Goal: Transaction & Acquisition: Book appointment/travel/reservation

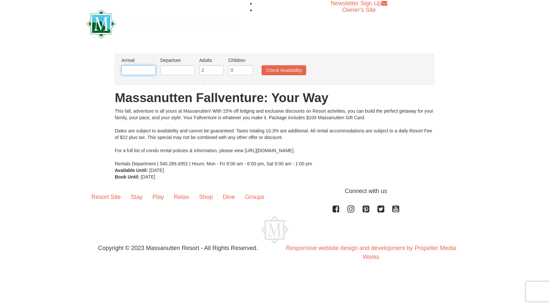
click at [140, 71] on input "text" at bounding box center [138, 70] width 34 height 10
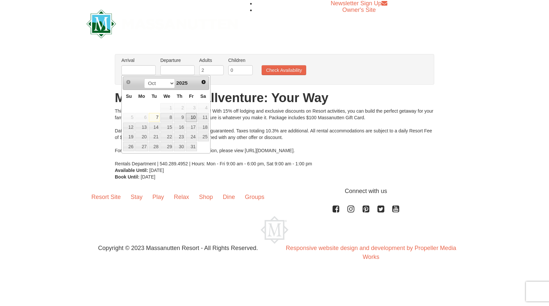
click at [193, 117] on link "10" at bounding box center [191, 117] width 11 height 9
type input "[DATE]"
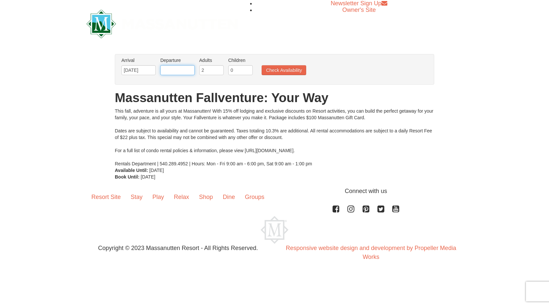
click at [180, 70] on input "text" at bounding box center [177, 70] width 34 height 10
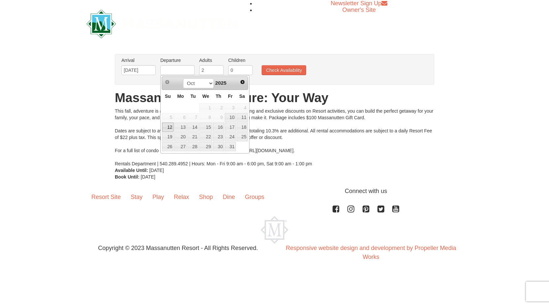
click at [167, 128] on link "12" at bounding box center [168, 127] width 12 height 9
type input "[DATE]"
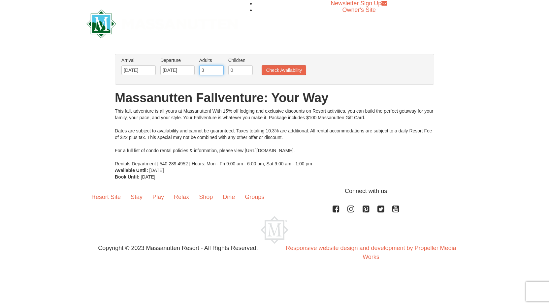
click at [219, 69] on input "3" at bounding box center [211, 70] width 24 height 10
click at [219, 69] on input "4" at bounding box center [211, 70] width 24 height 10
type input "5"
click at [219, 69] on input "5" at bounding box center [211, 70] width 24 height 10
type input "1"
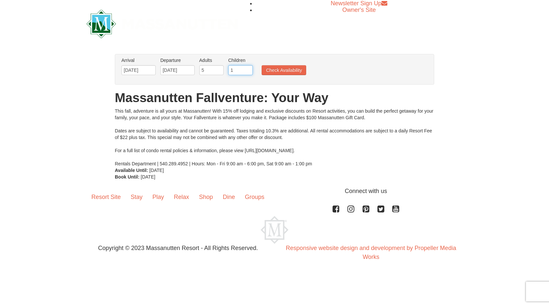
click at [247, 69] on input "1" at bounding box center [240, 70] width 24 height 10
click at [276, 70] on button "Check Availability" at bounding box center [284, 70] width 45 height 10
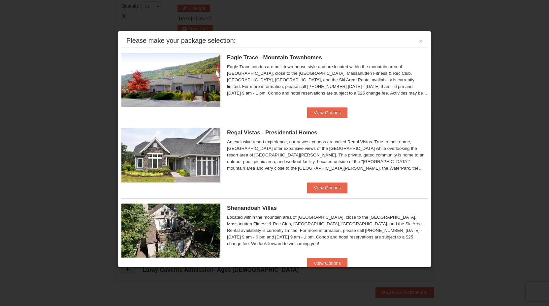
scroll to position [202, 0]
click at [324, 115] on button "View Options" at bounding box center [327, 113] width 40 height 11
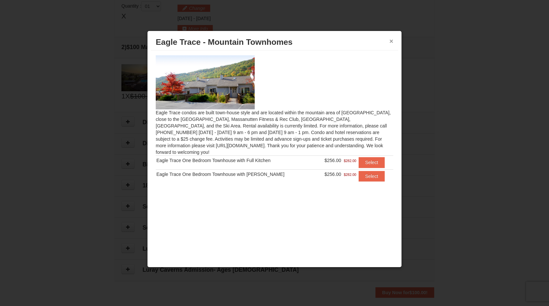
click at [392, 41] on button "×" at bounding box center [391, 41] width 4 height 7
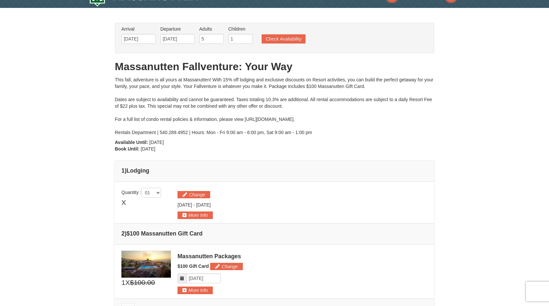
scroll to position [17, 0]
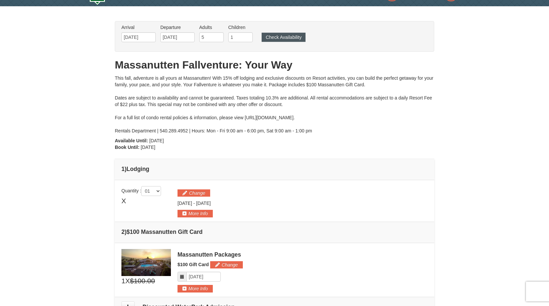
click at [301, 39] on button "Check Availability" at bounding box center [284, 37] width 44 height 9
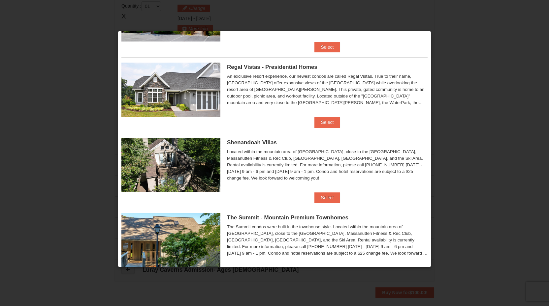
scroll to position [69, 0]
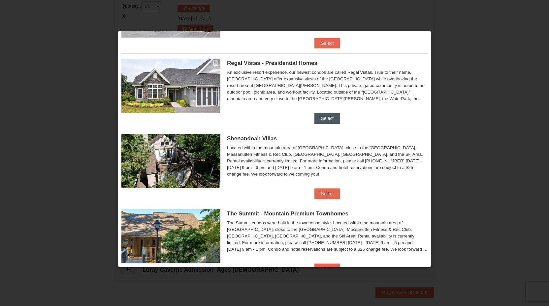
click at [326, 119] on button "Select" at bounding box center [327, 118] width 26 height 11
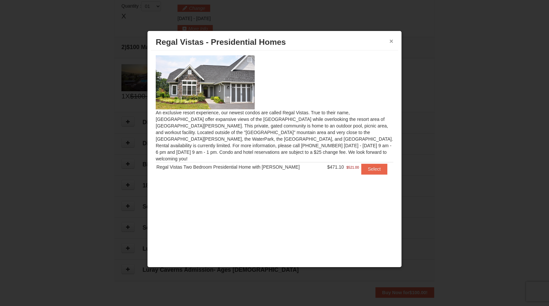
click at [390, 42] on button "×" at bounding box center [391, 41] width 4 height 7
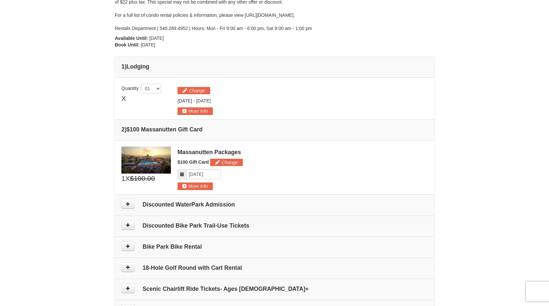
scroll to position [127, 0]
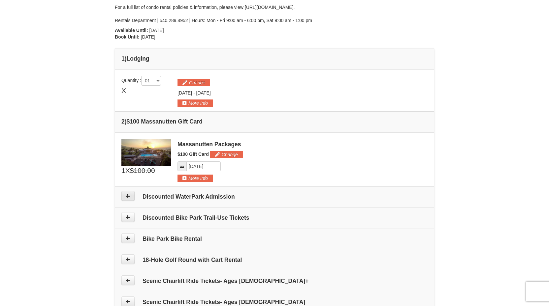
click at [129, 198] on icon at bounding box center [128, 196] width 5 height 5
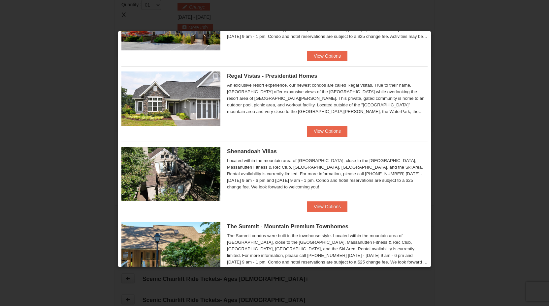
scroll to position [113, 0]
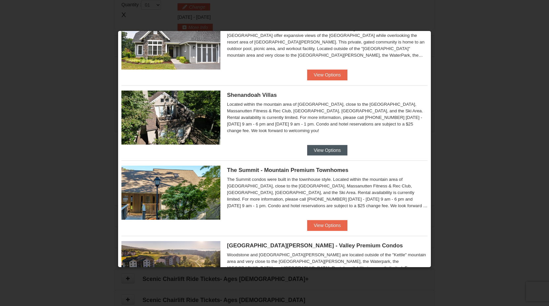
click at [326, 151] on button "View Options" at bounding box center [327, 150] width 40 height 11
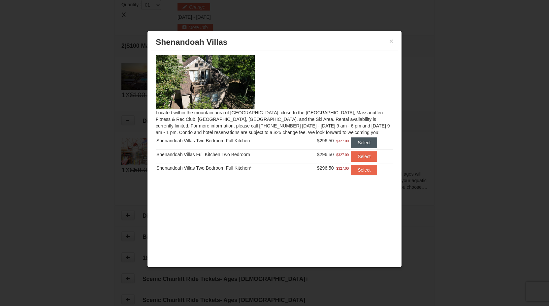
click at [359, 145] on button "Select" at bounding box center [364, 143] width 26 height 11
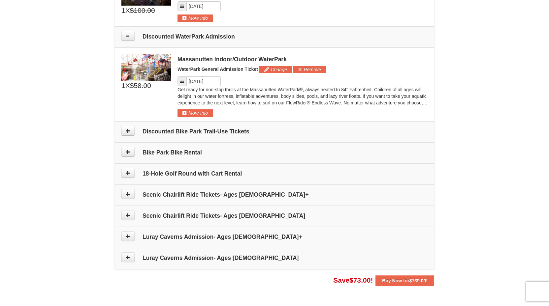
scroll to position [317, 0]
click at [127, 131] on icon at bounding box center [128, 130] width 5 height 5
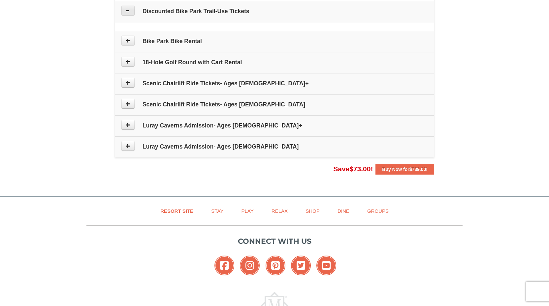
scroll to position [437, 0]
click at [128, 42] on icon at bounding box center [128, 40] width 5 height 5
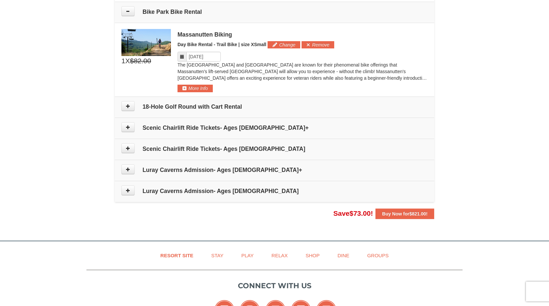
scroll to position [467, 0]
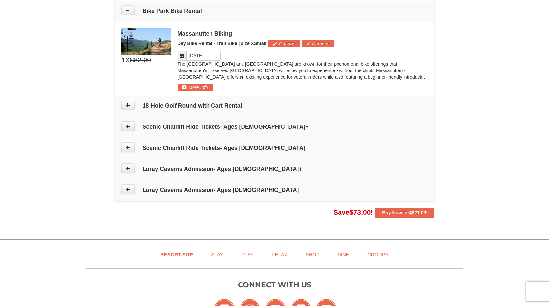
click at [129, 104] on icon at bounding box center [128, 105] width 5 height 5
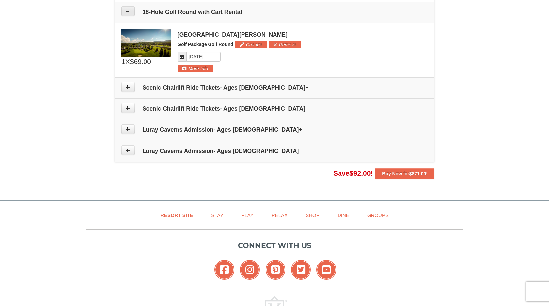
scroll to position [562, 0]
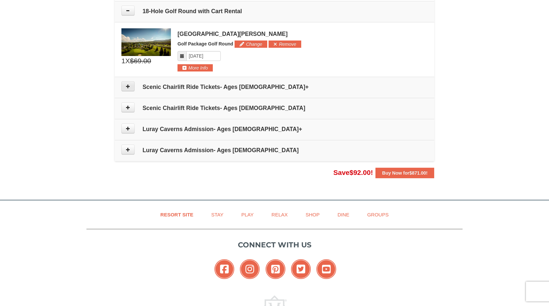
click at [125, 86] on button at bounding box center [127, 86] width 13 height 10
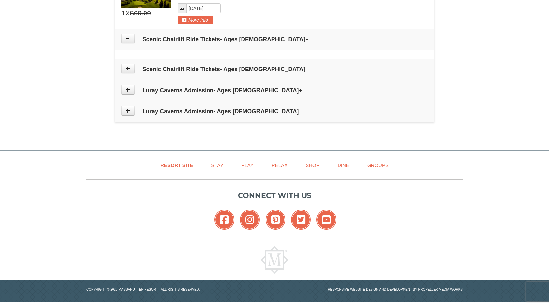
scroll to position [611, 0]
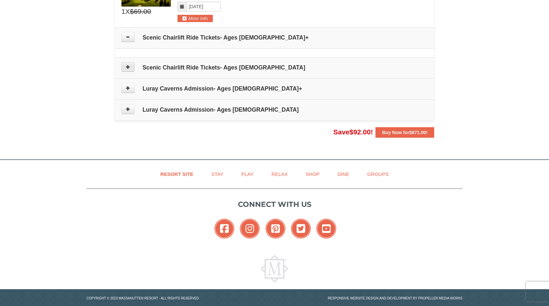
click at [125, 65] on button at bounding box center [127, 67] width 13 height 10
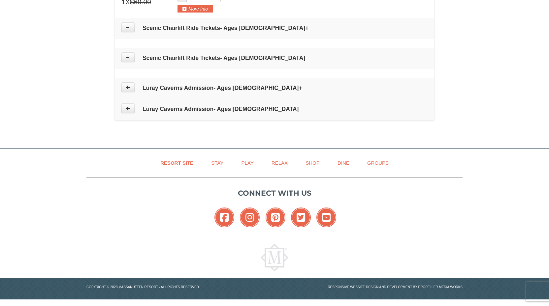
scroll to position [620, 0]
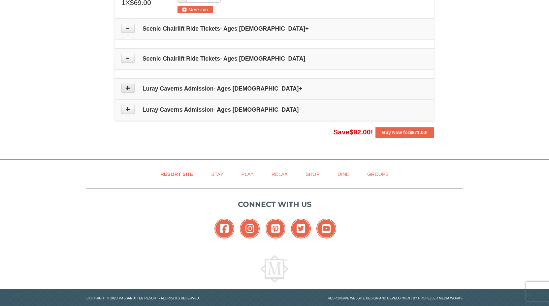
click at [127, 89] on icon at bounding box center [128, 88] width 5 height 5
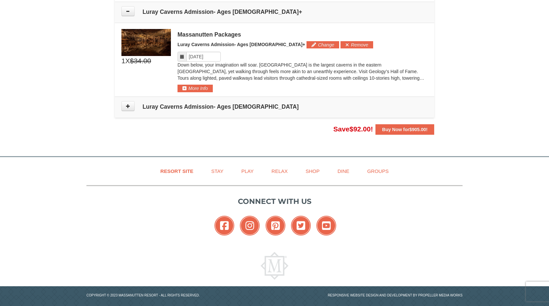
scroll to position [698, 0]
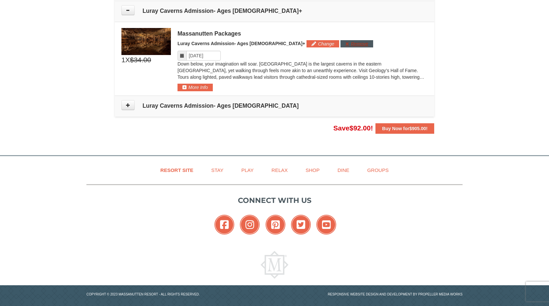
click at [340, 43] on button "Remove" at bounding box center [356, 43] width 33 height 7
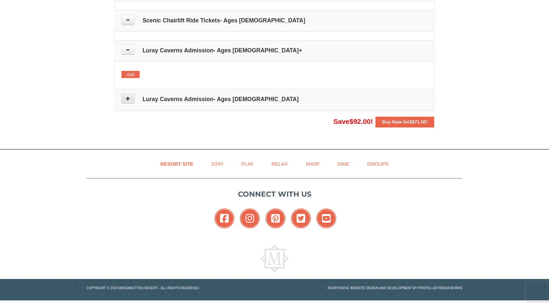
click at [129, 98] on icon at bounding box center [128, 98] width 5 height 5
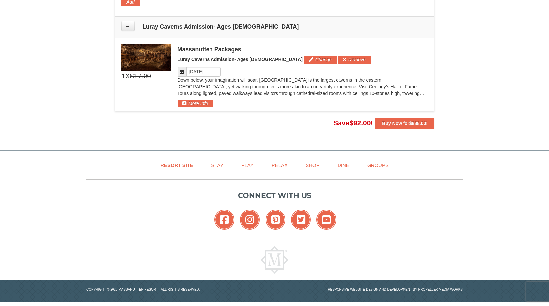
scroll to position [732, 0]
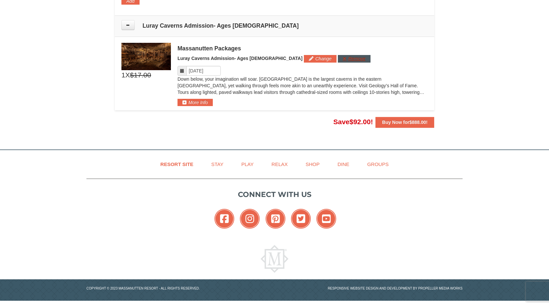
click at [338, 60] on button "Remove" at bounding box center [354, 58] width 33 height 7
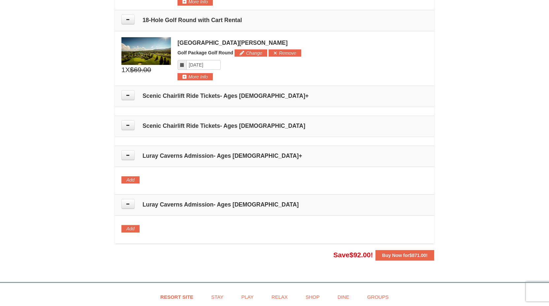
scroll to position [514, 0]
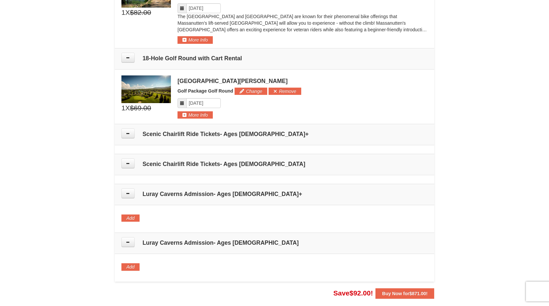
click at [279, 90] on button "Remove" at bounding box center [284, 91] width 33 height 7
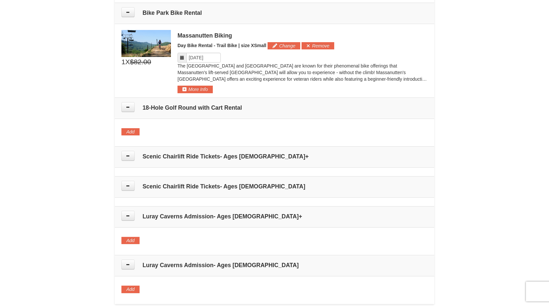
scroll to position [424, 0]
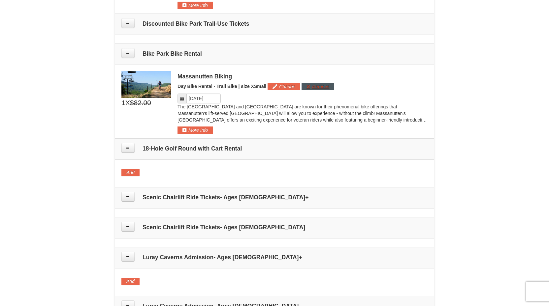
click at [318, 86] on button "Remove" at bounding box center [317, 86] width 33 height 7
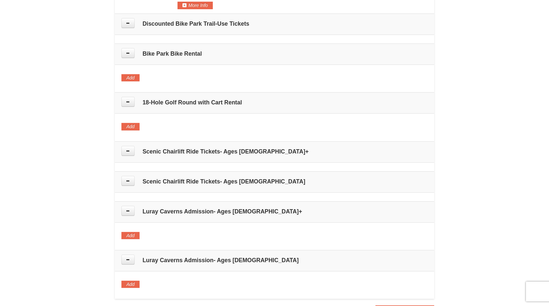
scroll to position [323, 0]
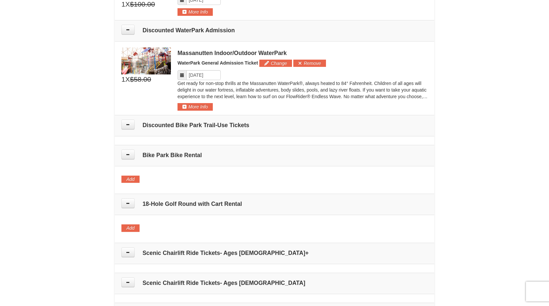
click at [304, 63] on button "Remove" at bounding box center [309, 63] width 33 height 7
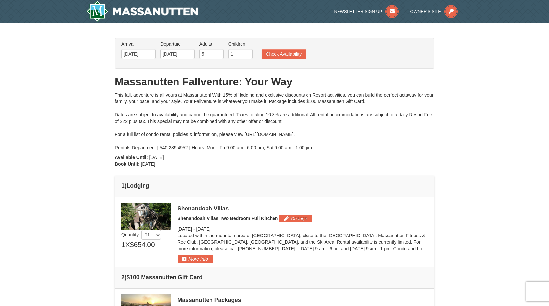
scroll to position [0, 0]
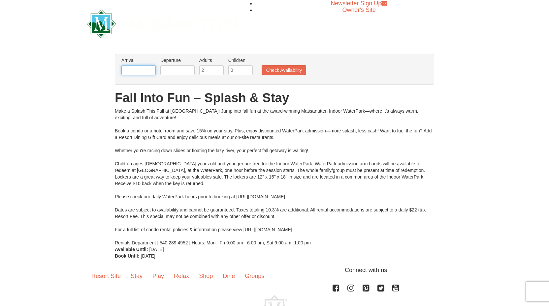
click at [143, 71] on input "text" at bounding box center [138, 70] width 34 height 10
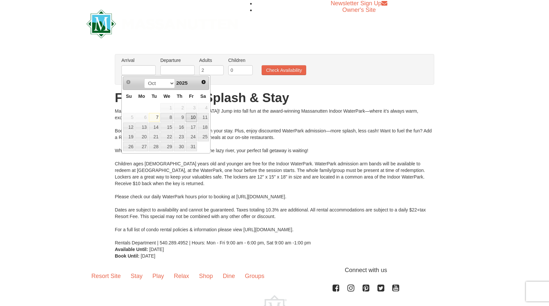
click at [193, 117] on link "10" at bounding box center [191, 117] width 11 height 9
type input "[DATE]"
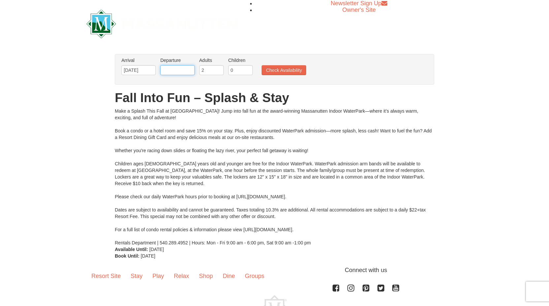
click at [181, 71] on input "text" at bounding box center [177, 70] width 34 height 10
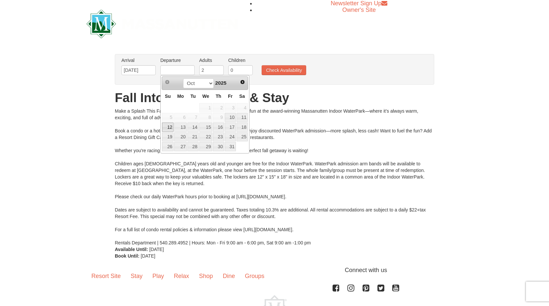
click at [169, 128] on link "12" at bounding box center [168, 127] width 12 height 9
type input "[DATE]"
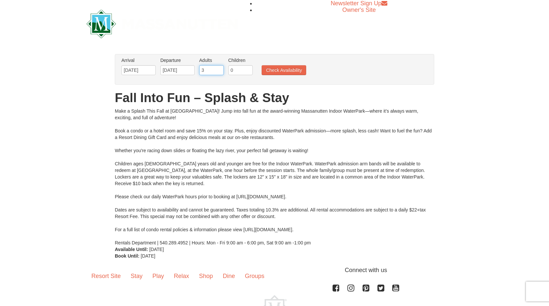
click at [218, 69] on input "3" at bounding box center [211, 70] width 24 height 10
click at [218, 69] on input "4" at bounding box center [211, 70] width 24 height 10
type input "5"
click at [218, 69] on input "5" at bounding box center [211, 70] width 24 height 10
type input "1"
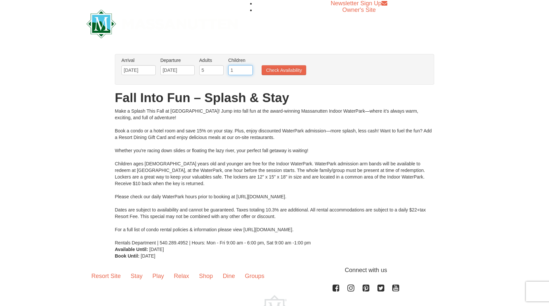
click at [247, 69] on input "1" at bounding box center [240, 70] width 24 height 10
click at [278, 69] on button "Check Availability" at bounding box center [284, 70] width 45 height 10
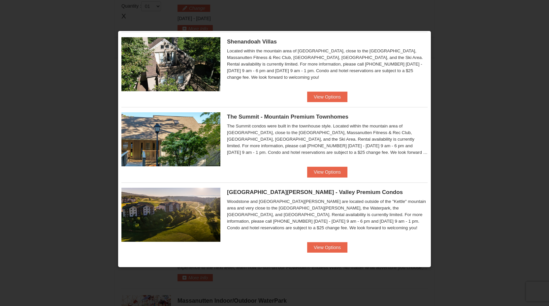
scroll to position [166, 0]
click at [319, 243] on button "View Options" at bounding box center [327, 248] width 40 height 11
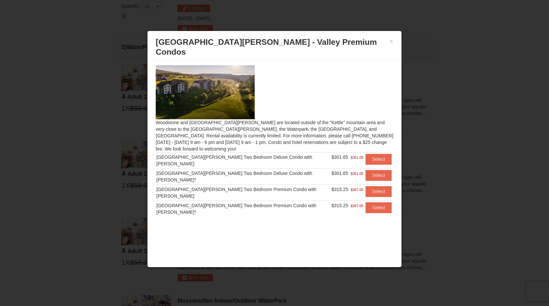
scroll to position [281, 0]
click at [392, 40] on button "×" at bounding box center [391, 41] width 4 height 7
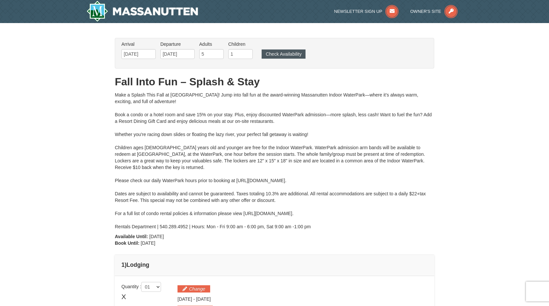
scroll to position [0, 0]
click at [297, 53] on button "Check Availability" at bounding box center [284, 53] width 44 height 9
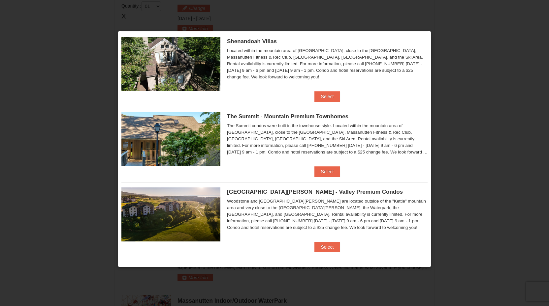
scroll to position [166, 0]
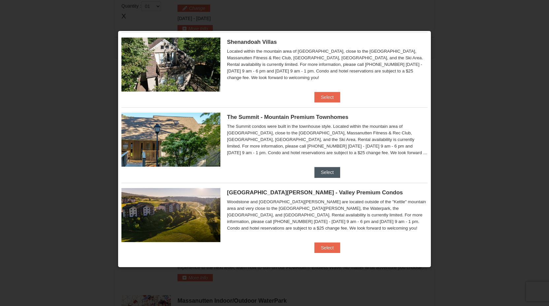
click at [325, 174] on button "Select" at bounding box center [327, 172] width 26 height 11
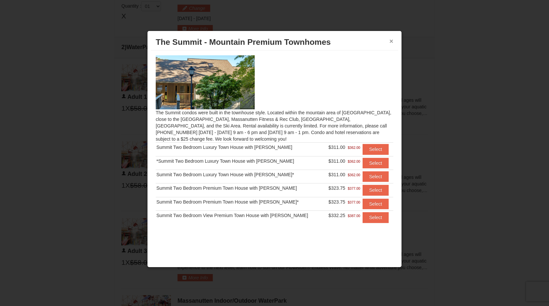
click at [392, 42] on button "×" at bounding box center [391, 41] width 4 height 7
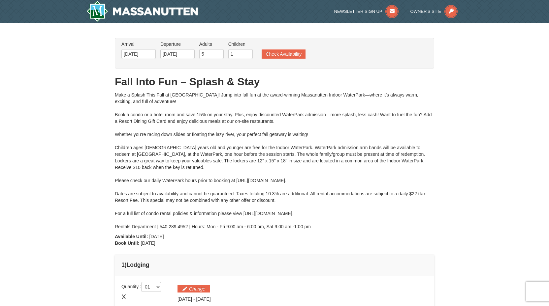
scroll to position [0, 0]
click at [299, 54] on button "Check Availability" at bounding box center [284, 53] width 44 height 9
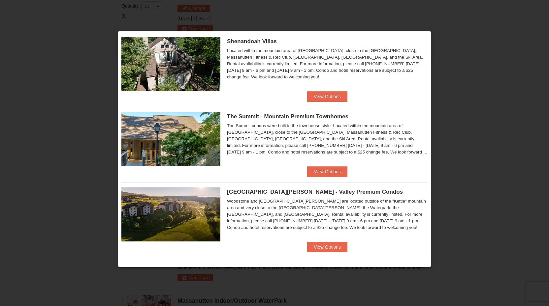
scroll to position [166, 0]
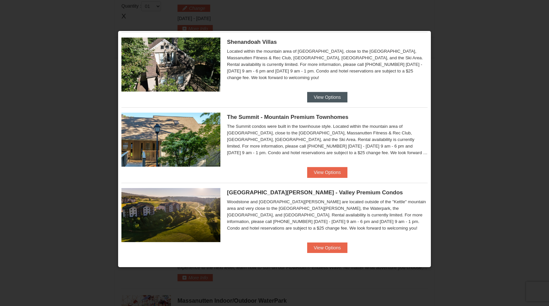
click at [312, 99] on button "View Options" at bounding box center [327, 97] width 40 height 11
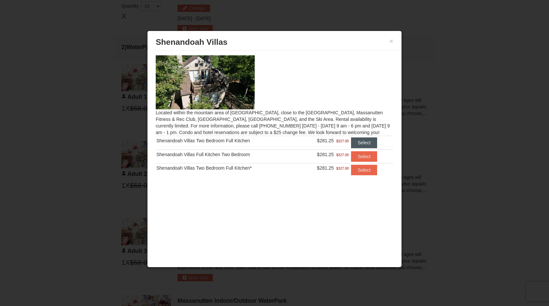
click at [357, 143] on button "Select" at bounding box center [364, 143] width 26 height 11
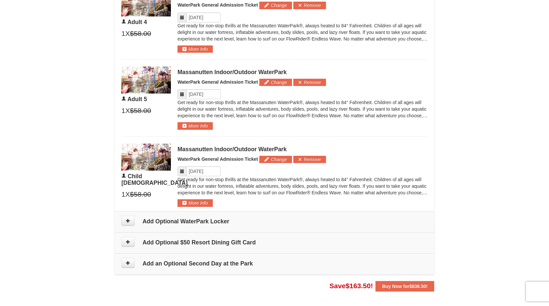
scroll to position [646, 0]
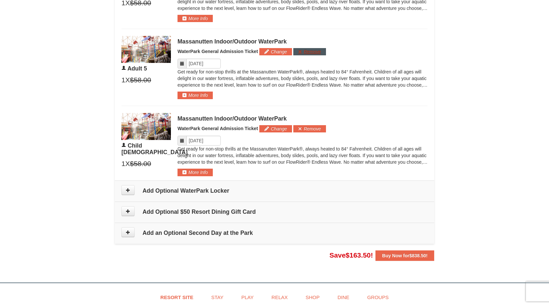
click at [309, 50] on button "Remove" at bounding box center [309, 51] width 33 height 7
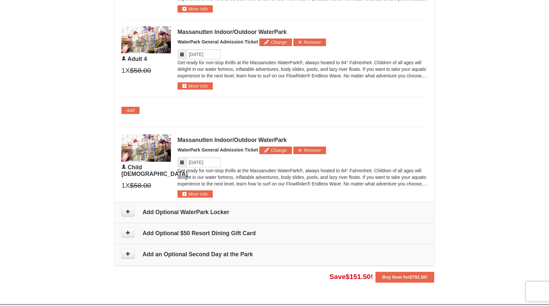
scroll to position [518, 0]
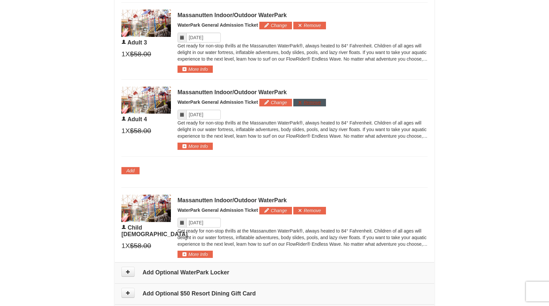
click at [316, 104] on button "Remove" at bounding box center [309, 102] width 33 height 7
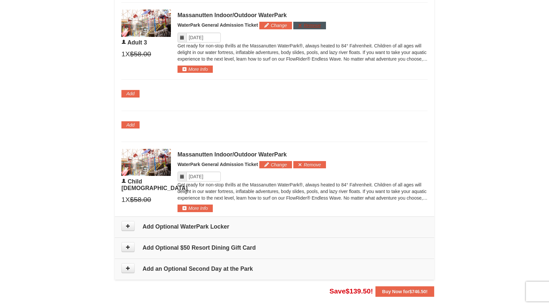
click at [310, 27] on button "Remove" at bounding box center [309, 25] width 33 height 7
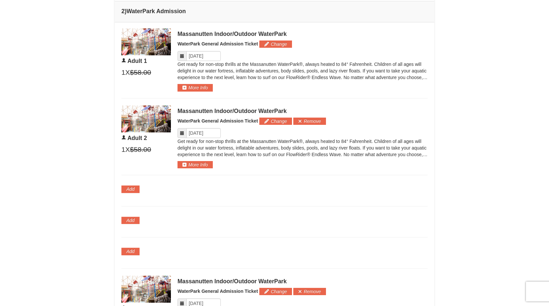
scroll to position [332, 0]
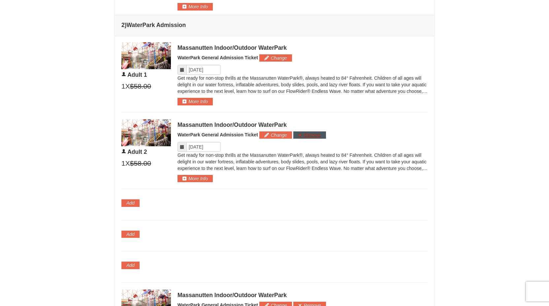
click at [317, 133] on button "Remove" at bounding box center [309, 135] width 33 height 7
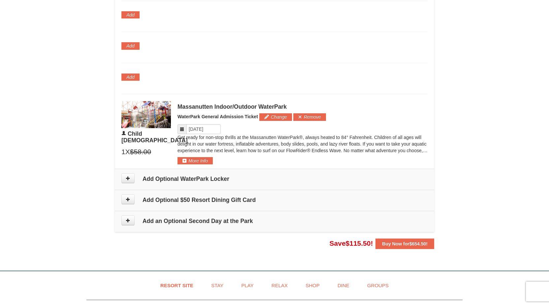
scroll to position [451, 0]
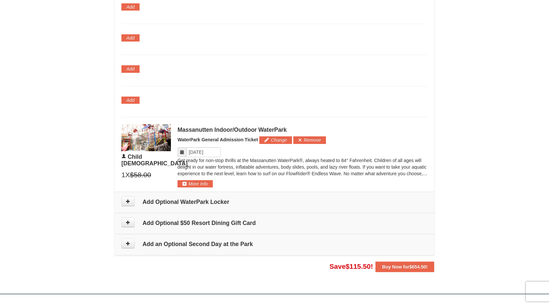
click at [313, 139] on button "Remove" at bounding box center [309, 140] width 33 height 7
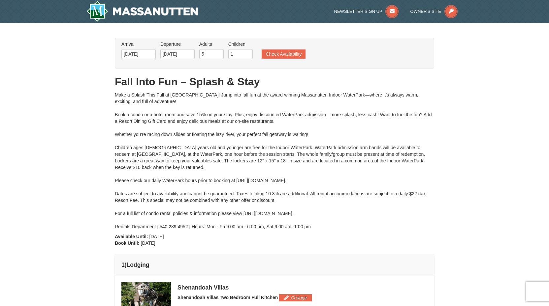
scroll to position [0, 0]
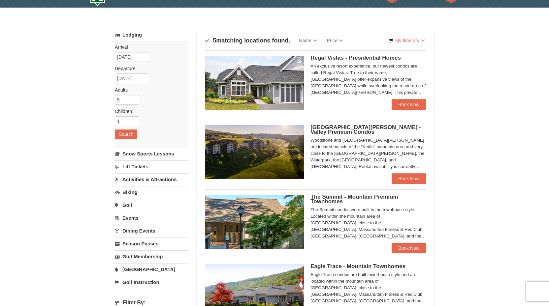
scroll to position [16, 0]
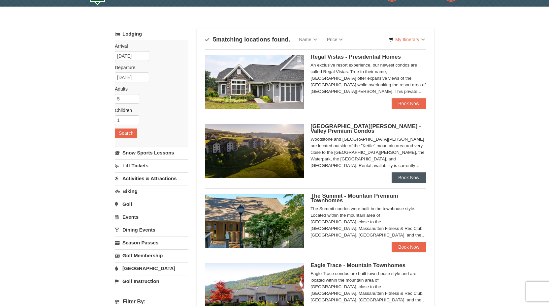
click at [417, 176] on link "Book Now" at bounding box center [408, 177] width 34 height 11
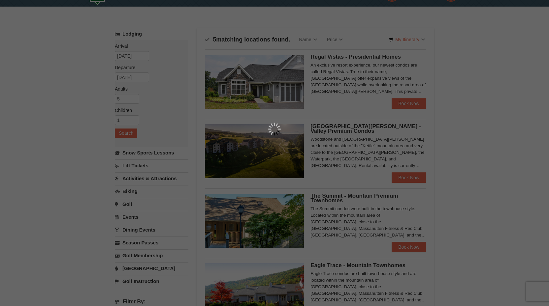
click at [455, 73] on div at bounding box center [274, 153] width 549 height 306
drag, startPoint x: 482, startPoint y: 77, endPoint x: 470, endPoint y: 74, distance: 12.7
click at [482, 77] on div at bounding box center [274, 153] width 549 height 306
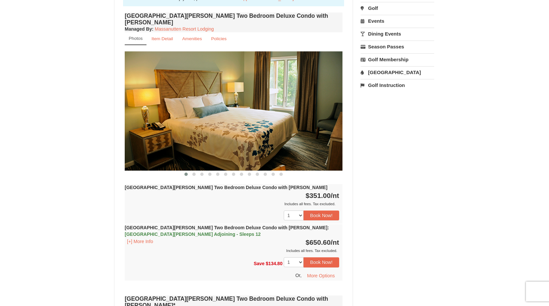
scroll to position [225, 0]
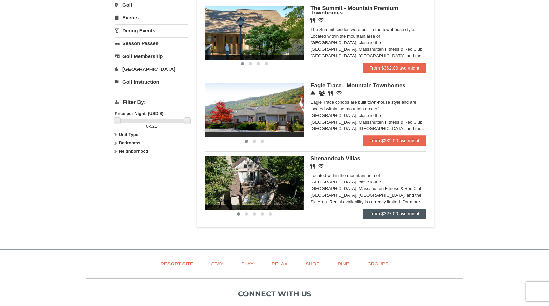
scroll to position [216, 0]
click at [235, 196] on img at bounding box center [254, 184] width 99 height 54
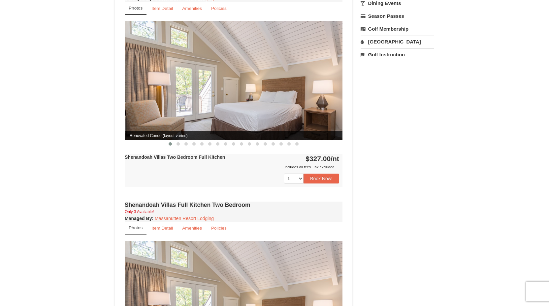
scroll to position [216, 0]
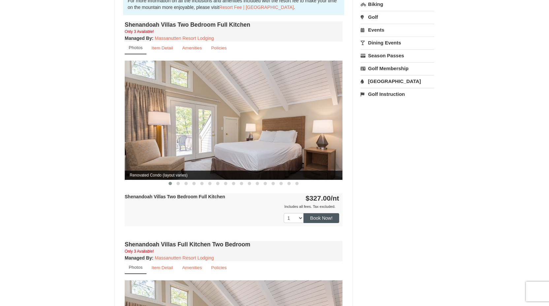
click at [329, 213] on button "Book Now!" at bounding box center [321, 218] width 36 height 10
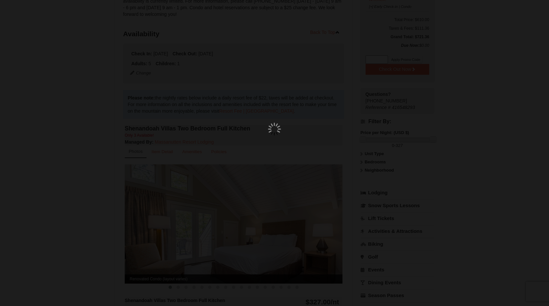
scroll to position [64, 0]
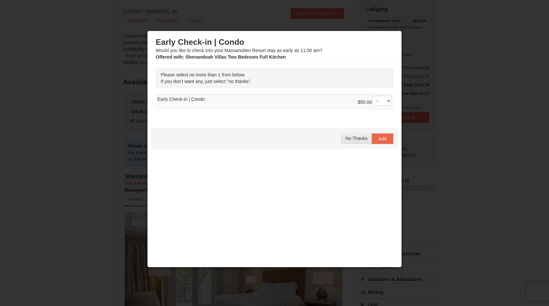
click at [359, 139] on span "No Thanks" at bounding box center [356, 138] width 22 height 5
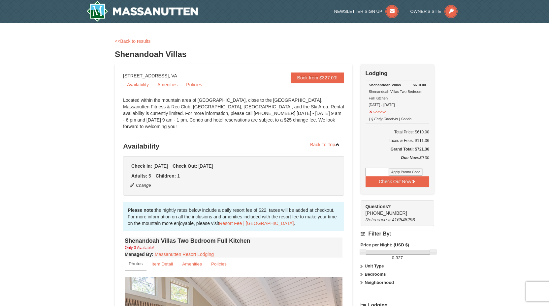
scroll to position [0, 0]
